Goal: Information Seeking & Learning: Learn about a topic

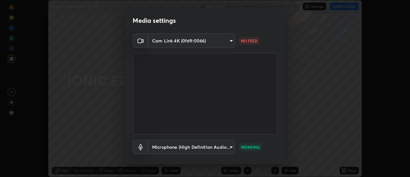
scroll to position [34, 0]
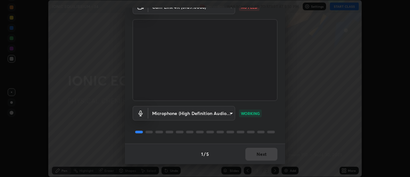
click at [252, 155] on div "1 / 5 Next" at bounding box center [205, 153] width 160 height 21
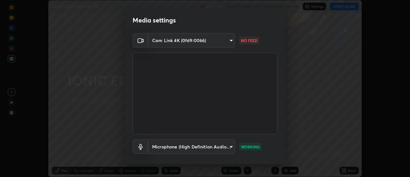
scroll to position [0, 0]
click at [229, 41] on body "Erase all IONIC EQUILIBRIUM - 34 Recording WAS SCHEDULED TO START AT 5:10 PM Se…" at bounding box center [205, 88] width 410 height 177
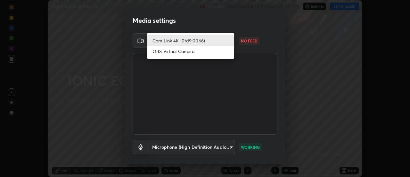
click at [220, 42] on li "Cam Link 4K (0fd9:0066)" at bounding box center [190, 40] width 87 height 11
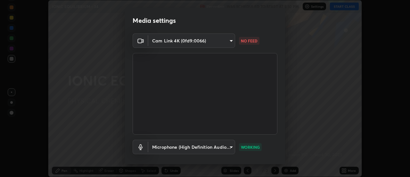
scroll to position [34, 0]
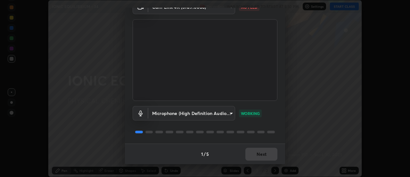
click at [161, 112] on body "Erase all IONIC EQUILIBRIUM - 34 Recording WAS SCHEDULED TO START AT 5:10 PM Se…" at bounding box center [205, 88] width 410 height 177
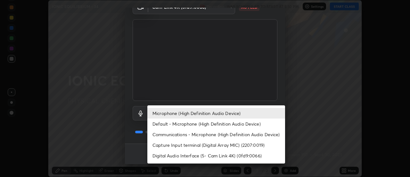
click at [164, 121] on li "Default - Microphone (High Definition Audio Device)" at bounding box center [216, 123] width 138 height 11
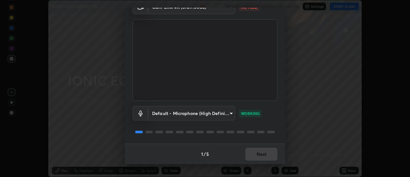
click at [253, 153] on div "1 / 5 Next" at bounding box center [205, 153] width 160 height 21
click at [211, 115] on body "Erase all IONIC EQUILIBRIUM - 34 Recording WAS SCHEDULED TO START AT 5:10 PM Se…" at bounding box center [205, 88] width 410 height 177
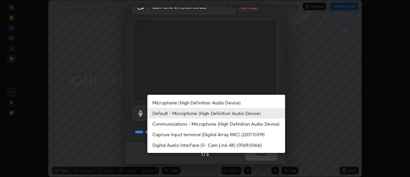
click at [181, 112] on li "Default - Microphone (High Definition Audio Device)" at bounding box center [216, 113] width 138 height 11
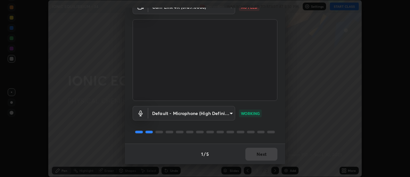
click at [197, 111] on body "Erase all IONIC EQUILIBRIUM - 34 Recording WAS SCHEDULED TO START AT 5:10 PM Se…" at bounding box center [205, 88] width 410 height 177
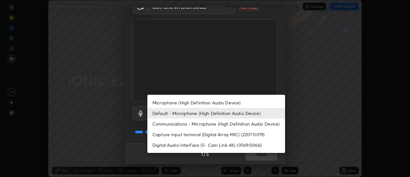
click at [174, 101] on li "Microphone (High Definition Audio Device)" at bounding box center [216, 102] width 138 height 11
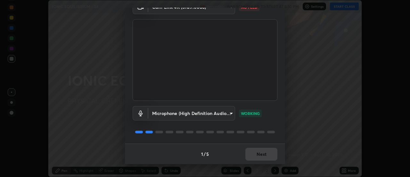
type input "8e317d3721424203b0e9232d8fcfff068d8fccdcaf6f91b8c3c06116be384228"
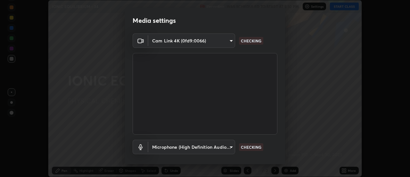
scroll to position [34, 0]
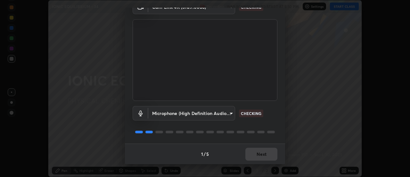
click at [164, 112] on body "Erase all IONIC EQUILIBRIUM - 34 Recording WAS SCHEDULED TO START AT 5:10 PM Se…" at bounding box center [205, 88] width 410 height 177
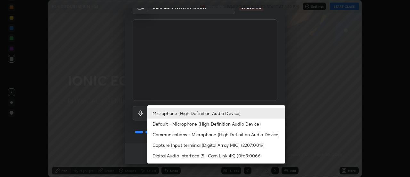
click at [176, 123] on li "Default - Microphone (High Definition Audio Device)" at bounding box center [216, 123] width 138 height 11
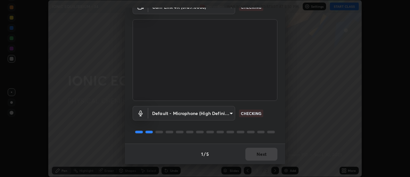
type input "default"
click at [175, 112] on body "Erase all IONIC EQUILIBRIUM - 34 Recording WAS SCHEDULED TO START AT 5:10 PM Se…" at bounding box center [205, 88] width 410 height 177
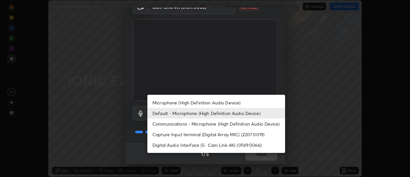
click at [172, 112] on li "Default - Microphone (High Definition Audio Device)" at bounding box center [216, 113] width 138 height 11
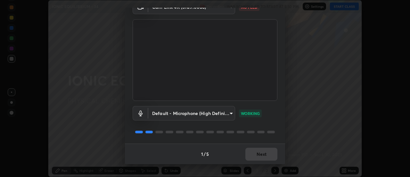
click at [250, 153] on div "1 / 5 Next" at bounding box center [205, 153] width 160 height 21
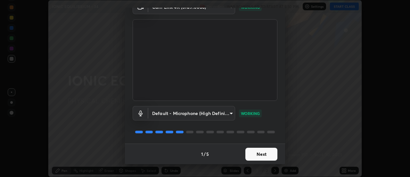
click at [266, 150] on button "Next" at bounding box center [262, 153] width 32 height 13
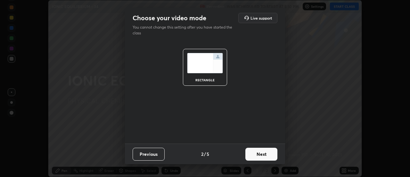
click at [262, 153] on button "Next" at bounding box center [262, 153] width 32 height 13
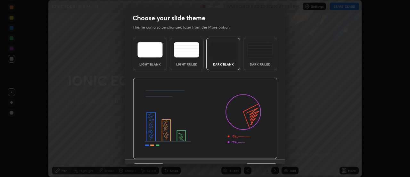
scroll to position [16, 0]
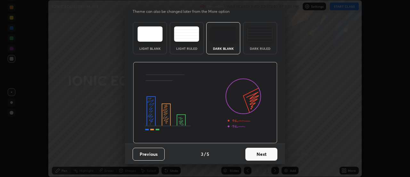
click at [258, 157] on button "Next" at bounding box center [262, 153] width 32 height 13
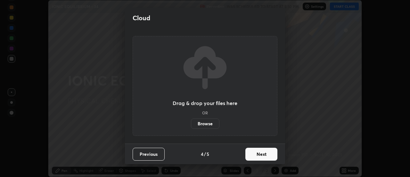
click at [261, 157] on button "Next" at bounding box center [262, 153] width 32 height 13
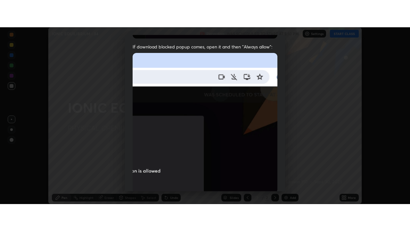
scroll to position [164, 0]
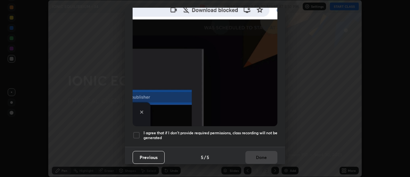
click at [260, 134] on h5 "I agree that if I don't provide required permissions, class recording will not …" at bounding box center [211, 135] width 134 height 10
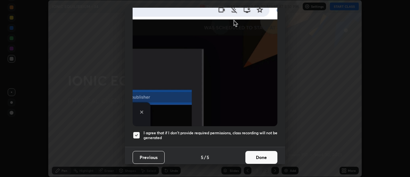
click at [262, 158] on button "Done" at bounding box center [262, 157] width 32 height 13
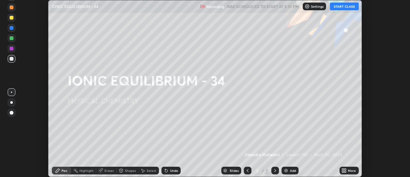
click at [350, 8] on button "START CLASS" at bounding box center [344, 7] width 29 height 8
click at [349, 172] on div "More" at bounding box center [352, 170] width 8 height 3
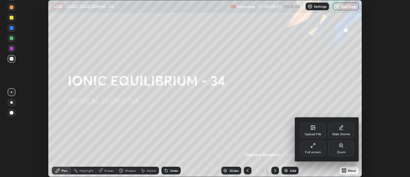
click at [317, 147] on div "Full screen" at bounding box center [313, 147] width 26 height 15
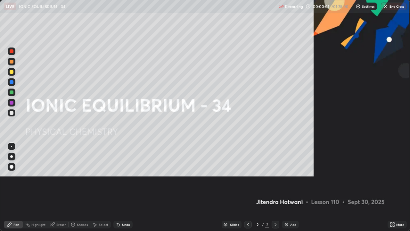
scroll to position [231, 410]
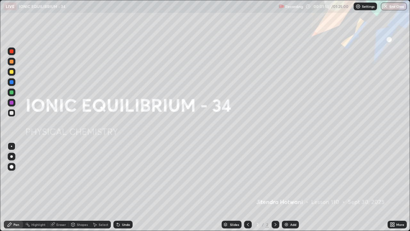
click at [287, 176] on div "Add" at bounding box center [290, 225] width 17 height 8
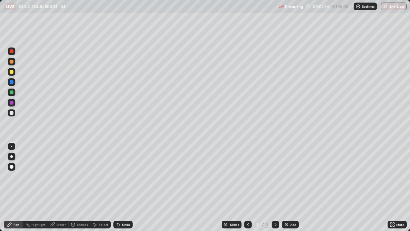
click at [120, 176] on div "Undo" at bounding box center [122, 225] width 19 height 8
click at [125, 176] on div "Undo" at bounding box center [126, 224] width 8 height 3
click at [293, 176] on div "Add" at bounding box center [293, 224] width 6 height 3
